Goal: Find specific page/section: Find specific page/section

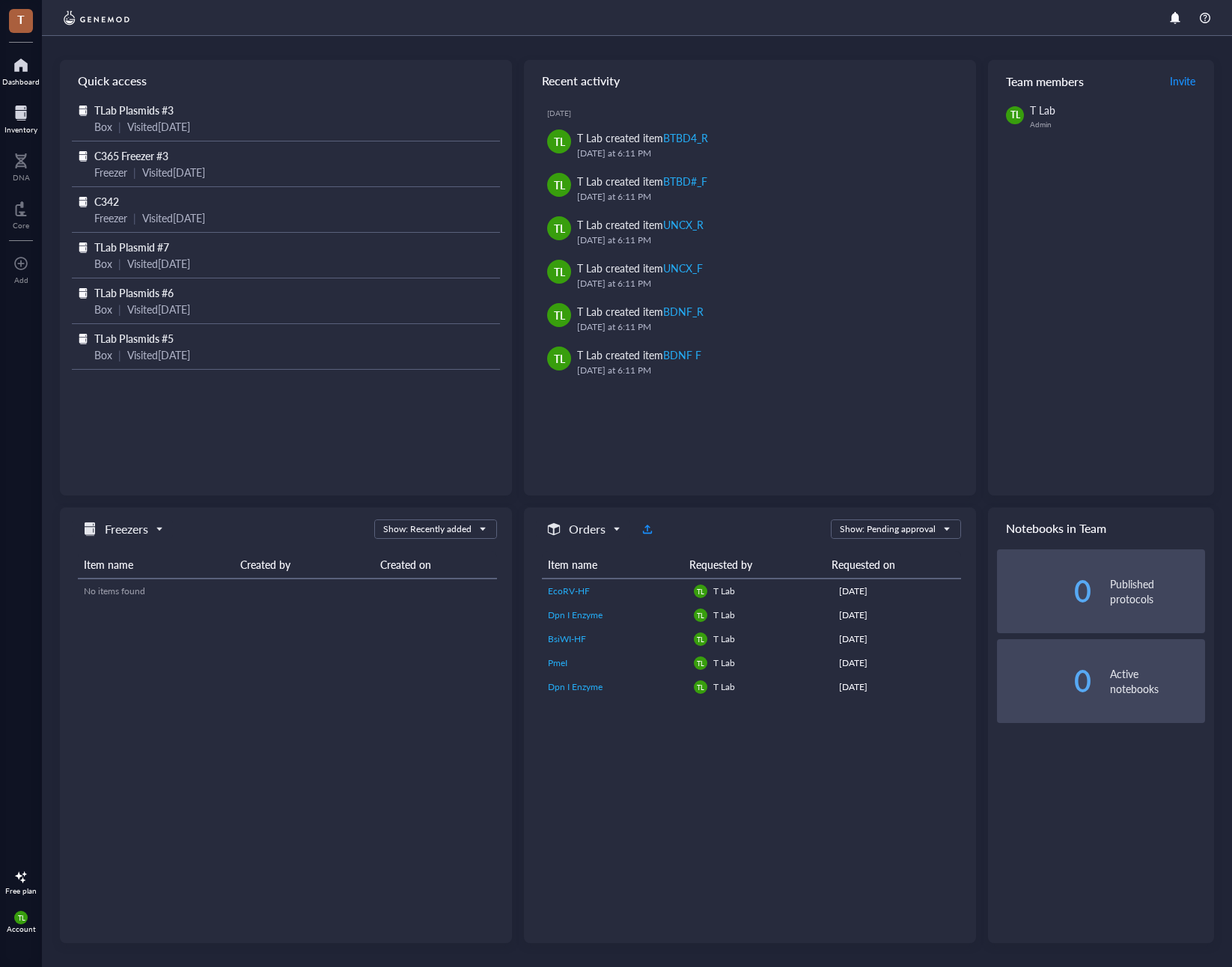
click at [29, 115] on div at bounding box center [21, 113] width 33 height 24
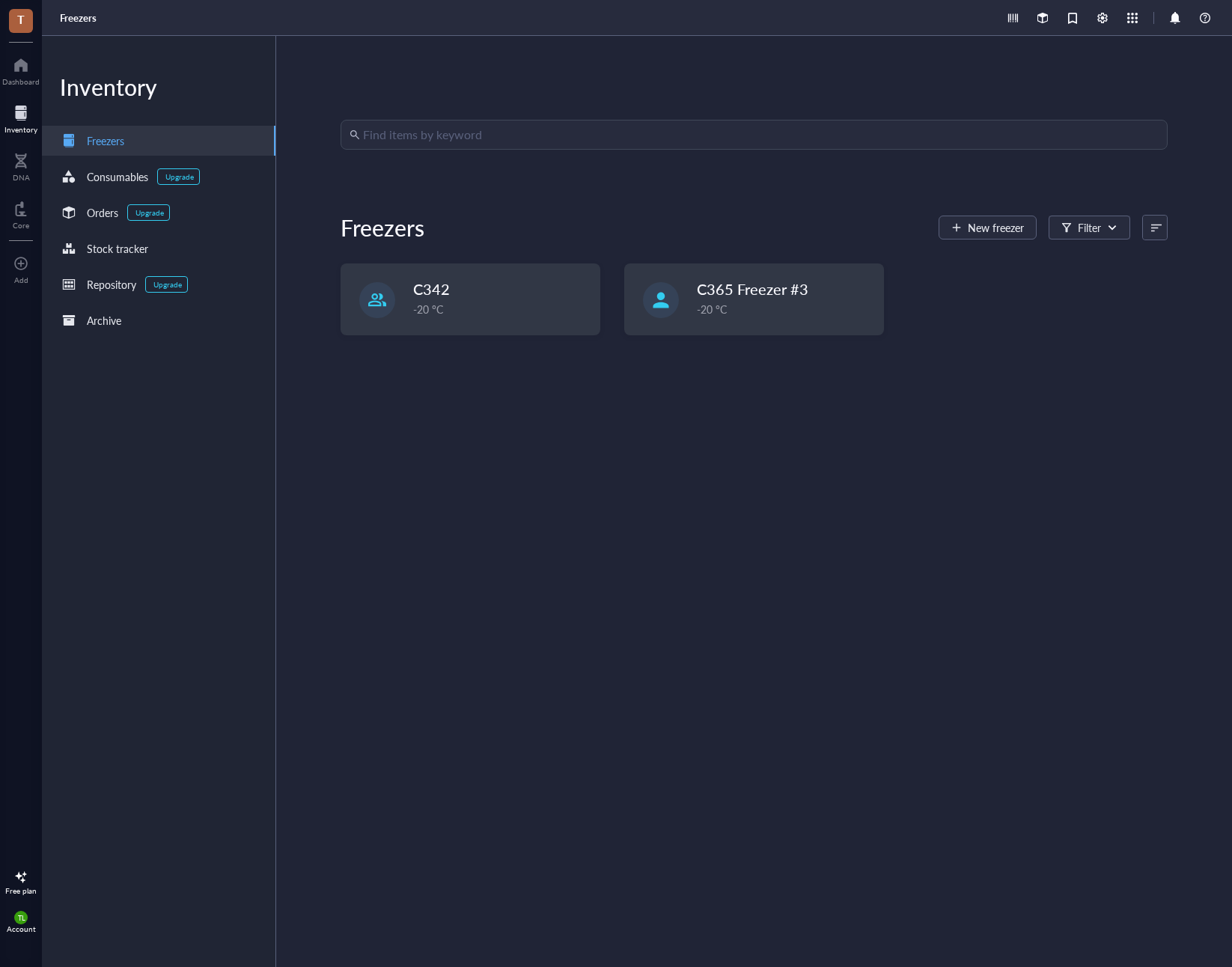
click at [407, 136] on input "search" at bounding box center [761, 135] width 796 height 29
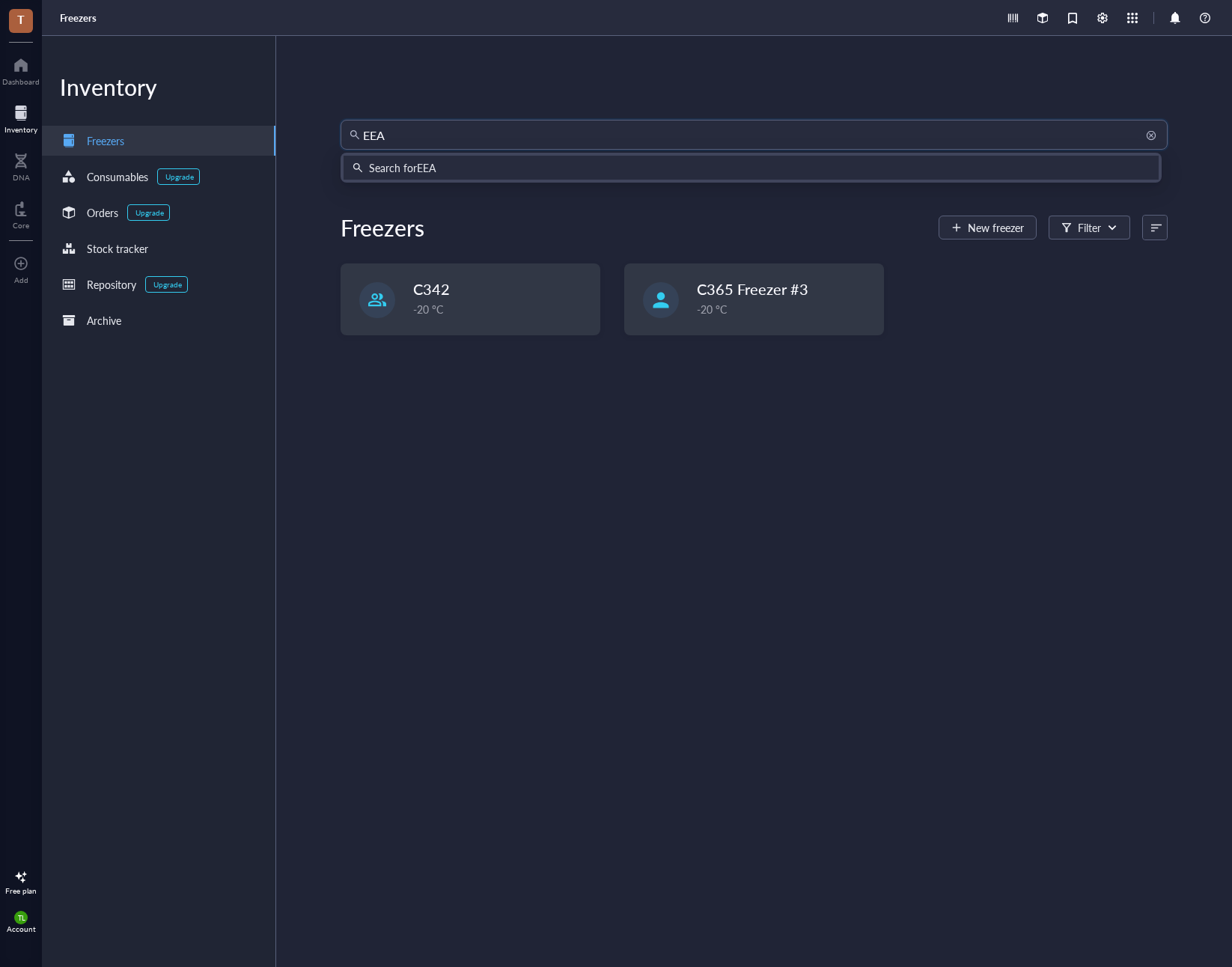
type input "EEA1"
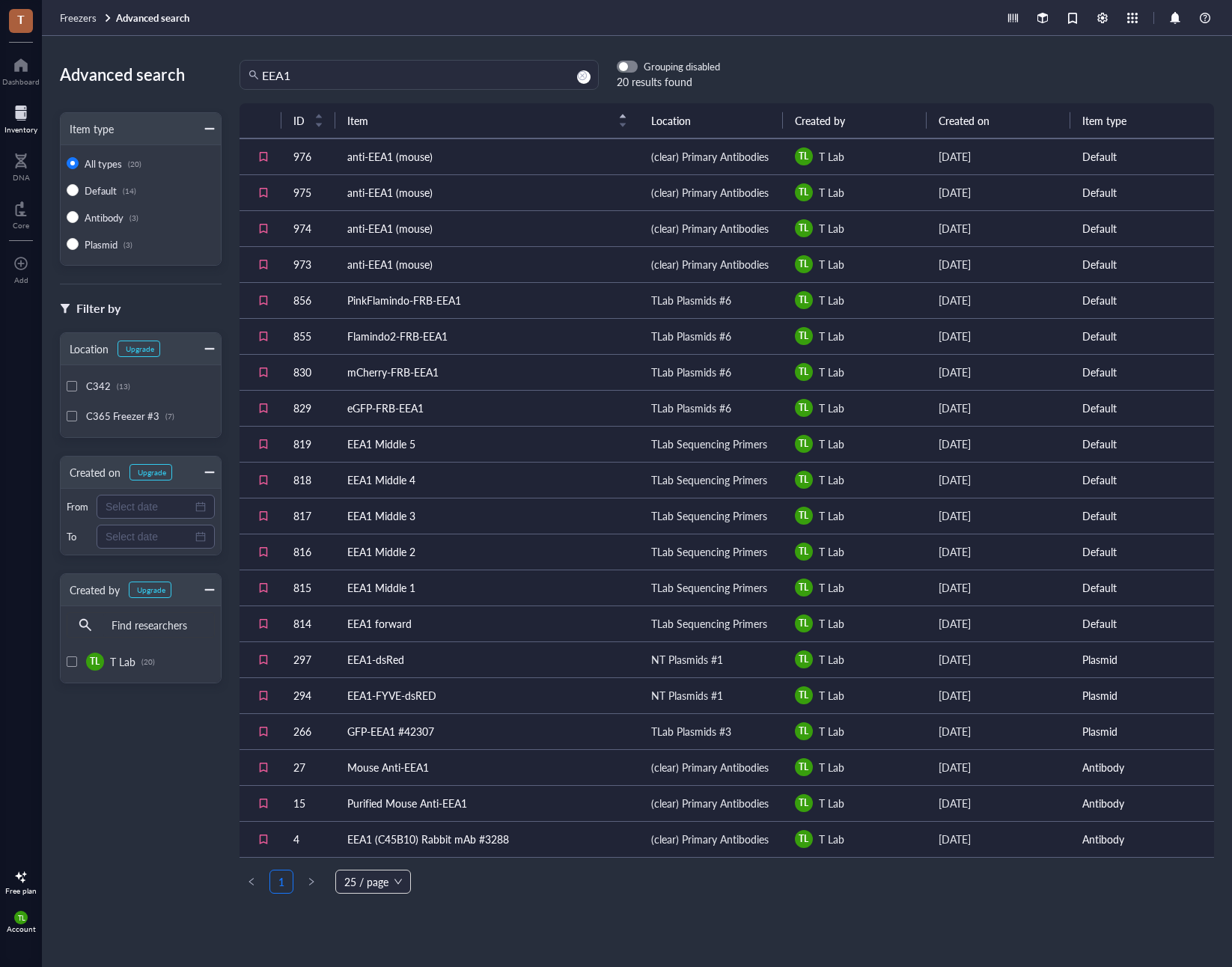
click at [421, 728] on td "GFP-EEA1 #42307" at bounding box center [488, 731] width 304 height 36
